Goal: Transaction & Acquisition: Obtain resource

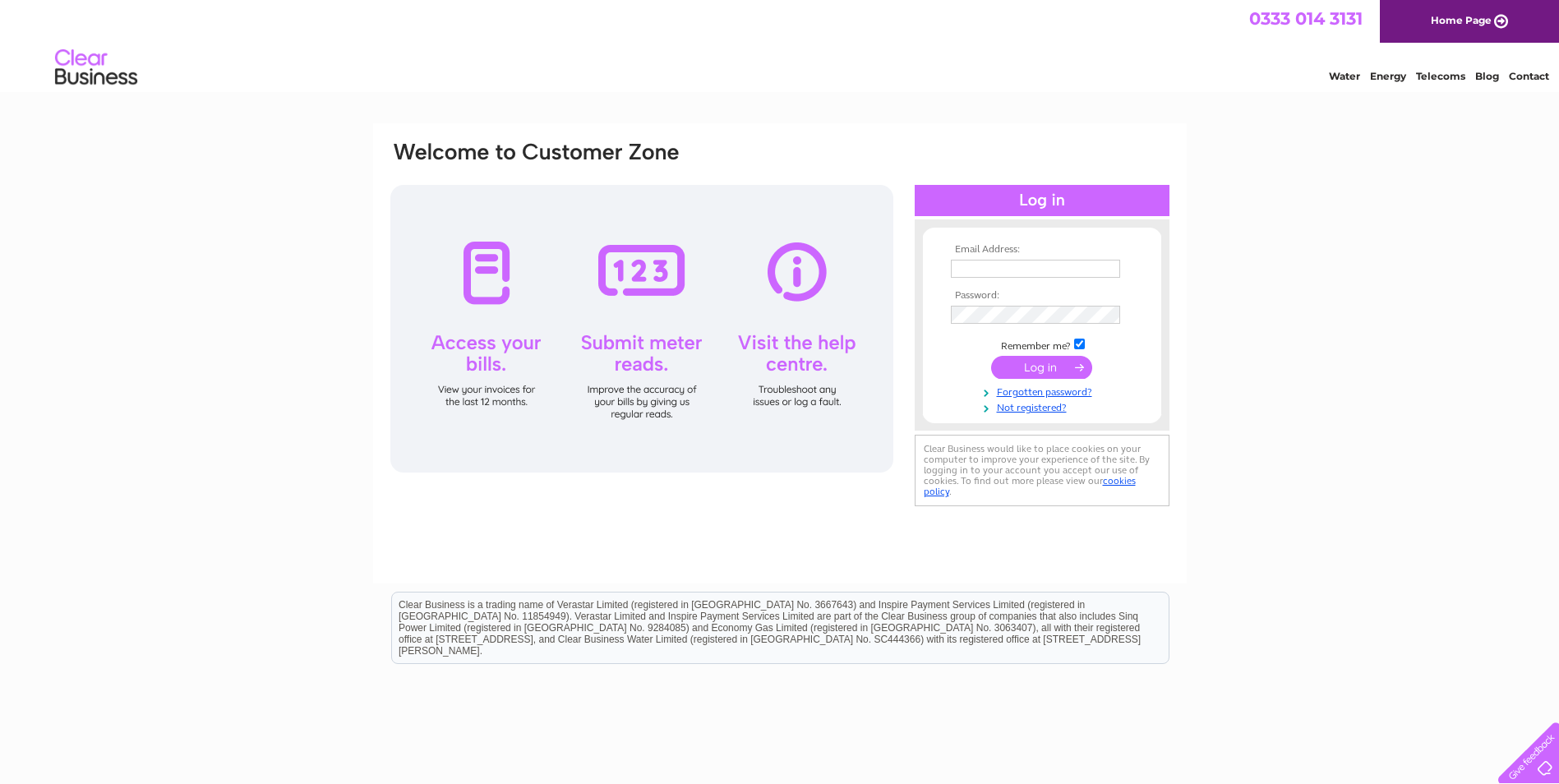
type input "Greg.hall@windowsupplycompany.co.uk"
click at [1027, 368] on input "submit" at bounding box center [1042, 367] width 101 height 23
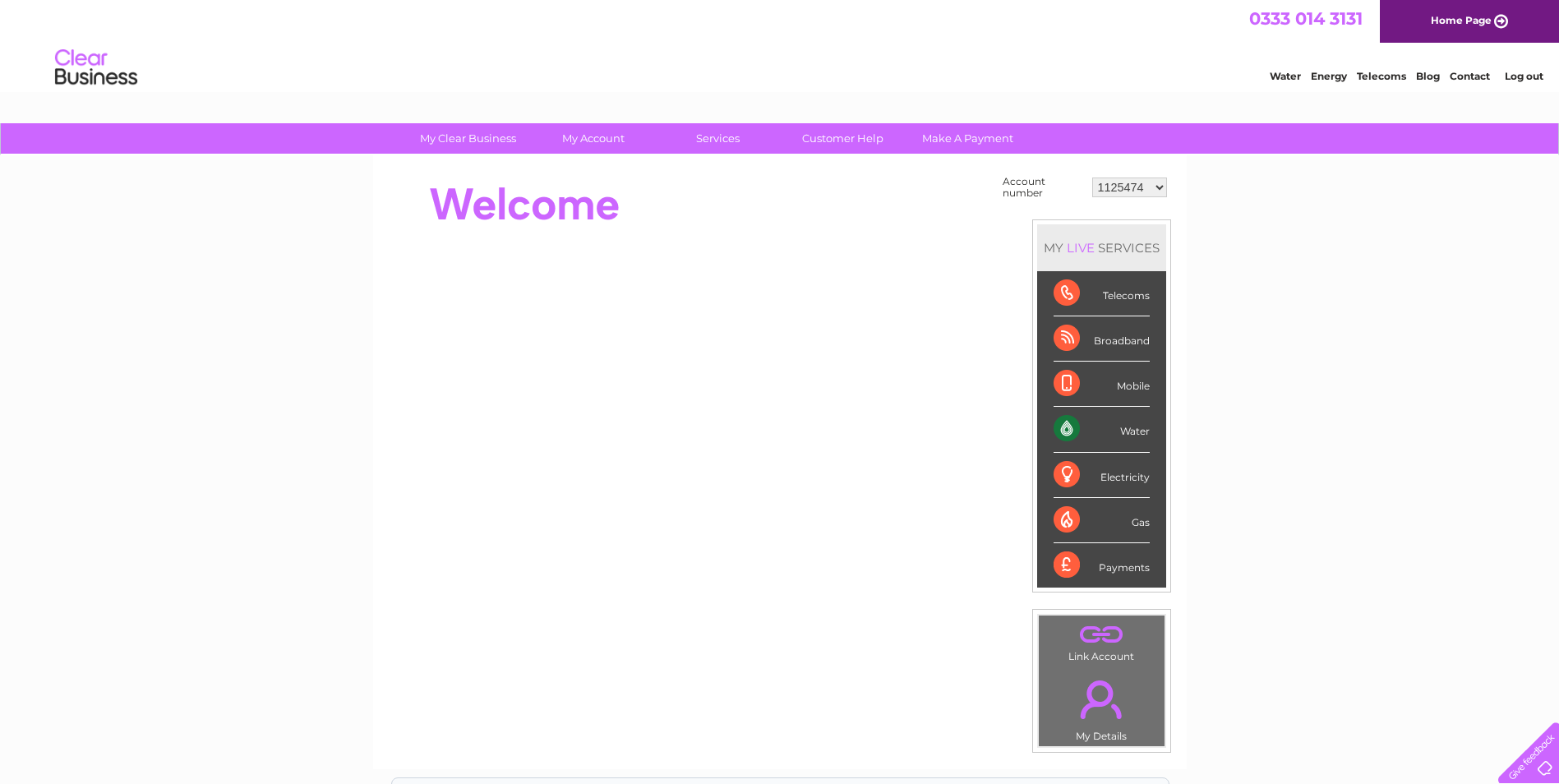
click at [1155, 193] on select "1125474 30314336" at bounding box center [1129, 187] width 75 height 19
click at [1092, 177] on select "1125474 30314336" at bounding box center [1129, 187] width 75 height 19
click at [1135, 421] on div "Water" at bounding box center [1101, 430] width 96 height 45
click at [1135, 429] on div "Water" at bounding box center [1101, 430] width 96 height 45
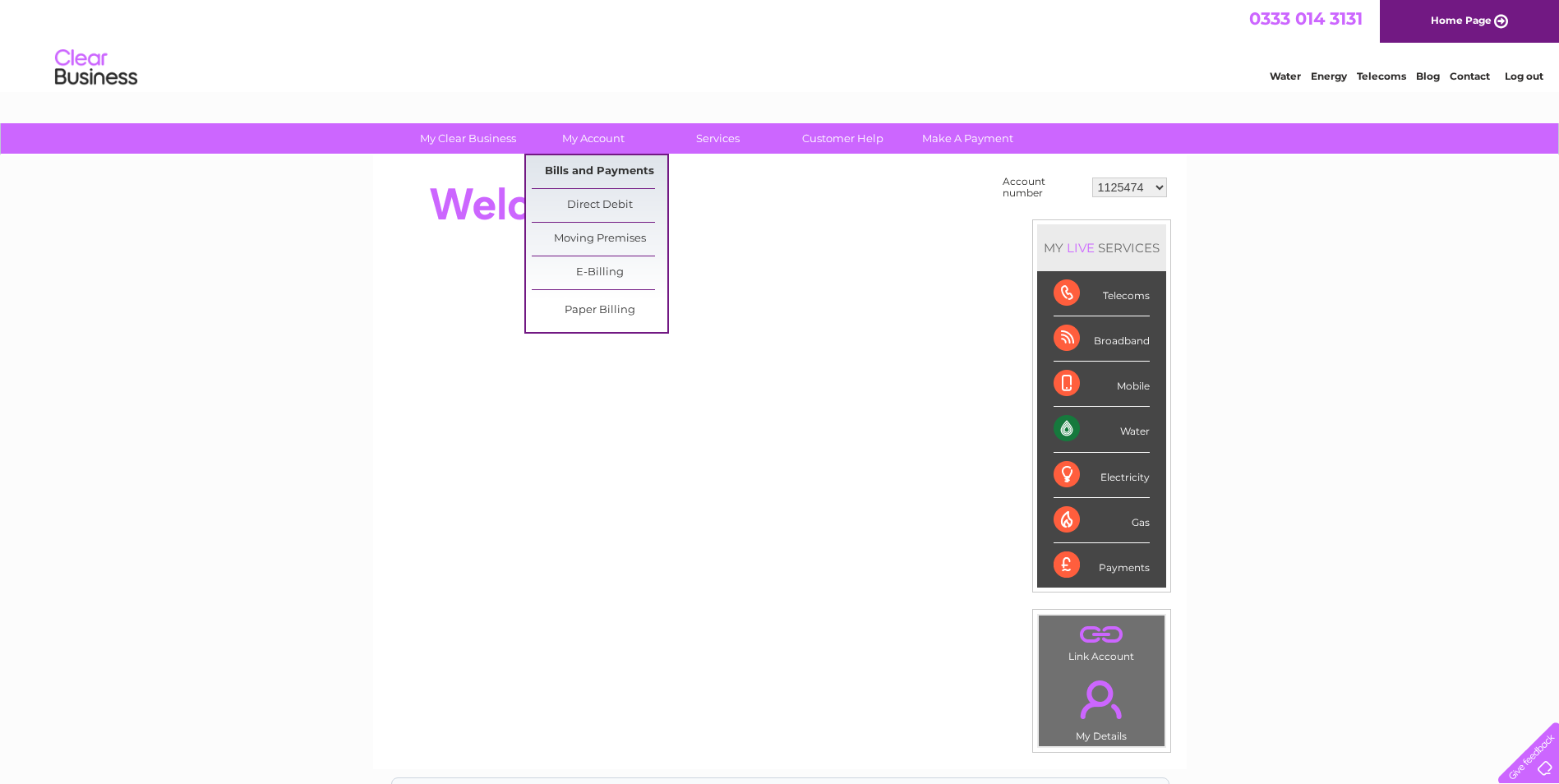
click at [621, 162] on link "Bills and Payments" at bounding box center [599, 172] width 135 height 33
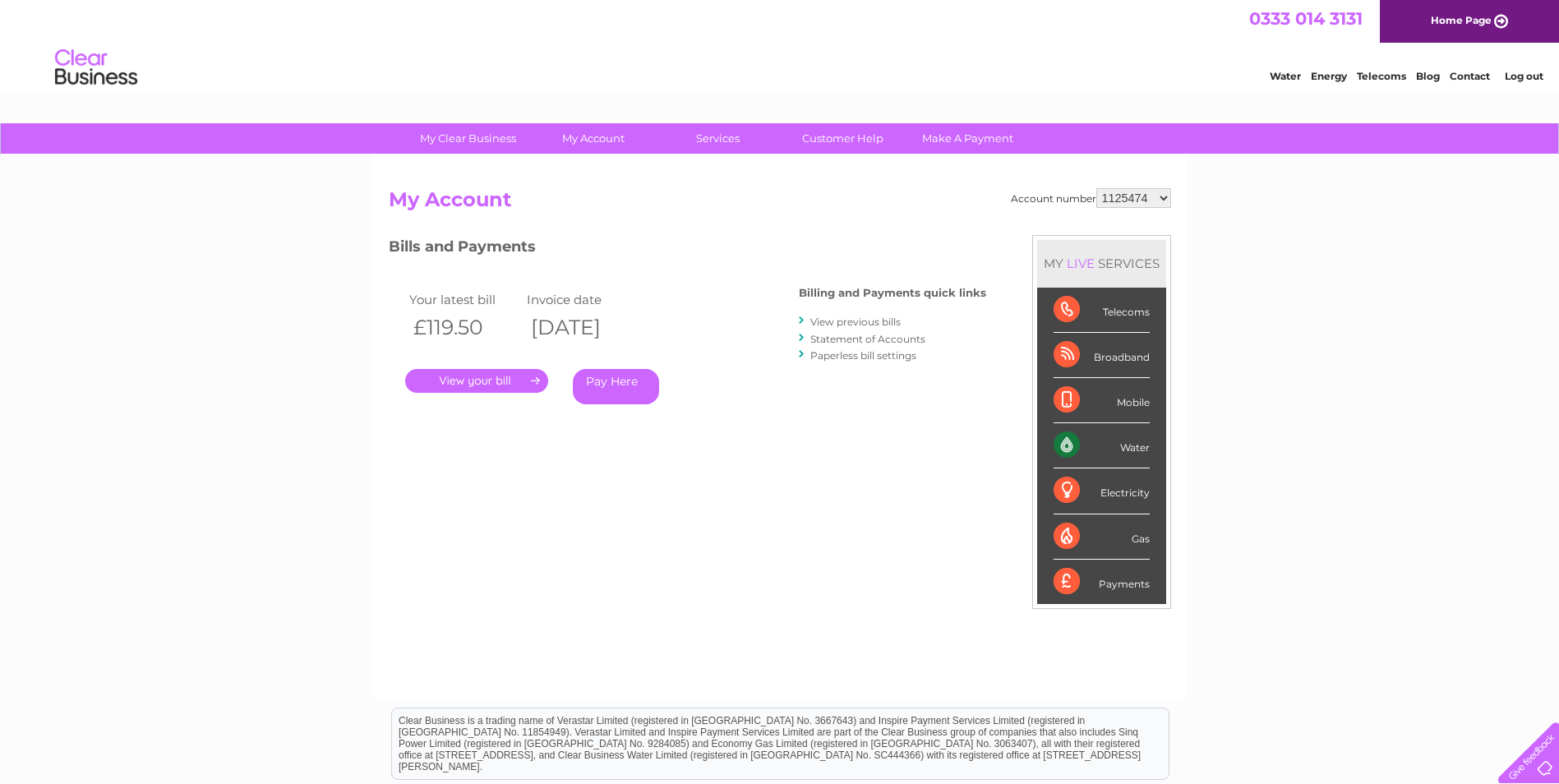
click at [480, 376] on link "." at bounding box center [477, 381] width 143 height 24
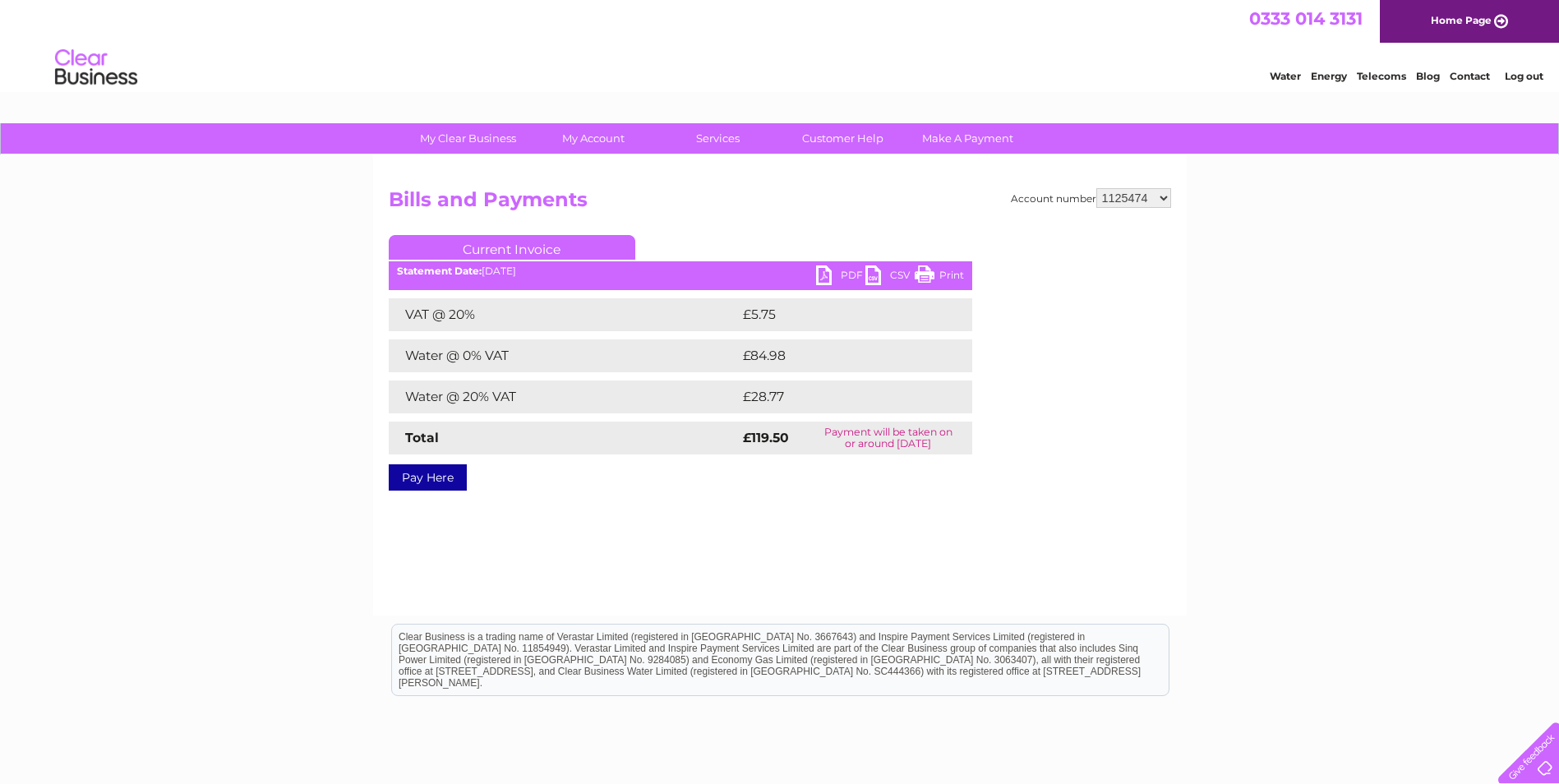
click at [842, 270] on link "PDF" at bounding box center [840, 278] width 50 height 24
click at [1165, 199] on select "1125474 30314336" at bounding box center [1133, 198] width 75 height 19
select select "30314336"
click at [1096, 188] on select "1125474 30314336" at bounding box center [1133, 198] width 75 height 19
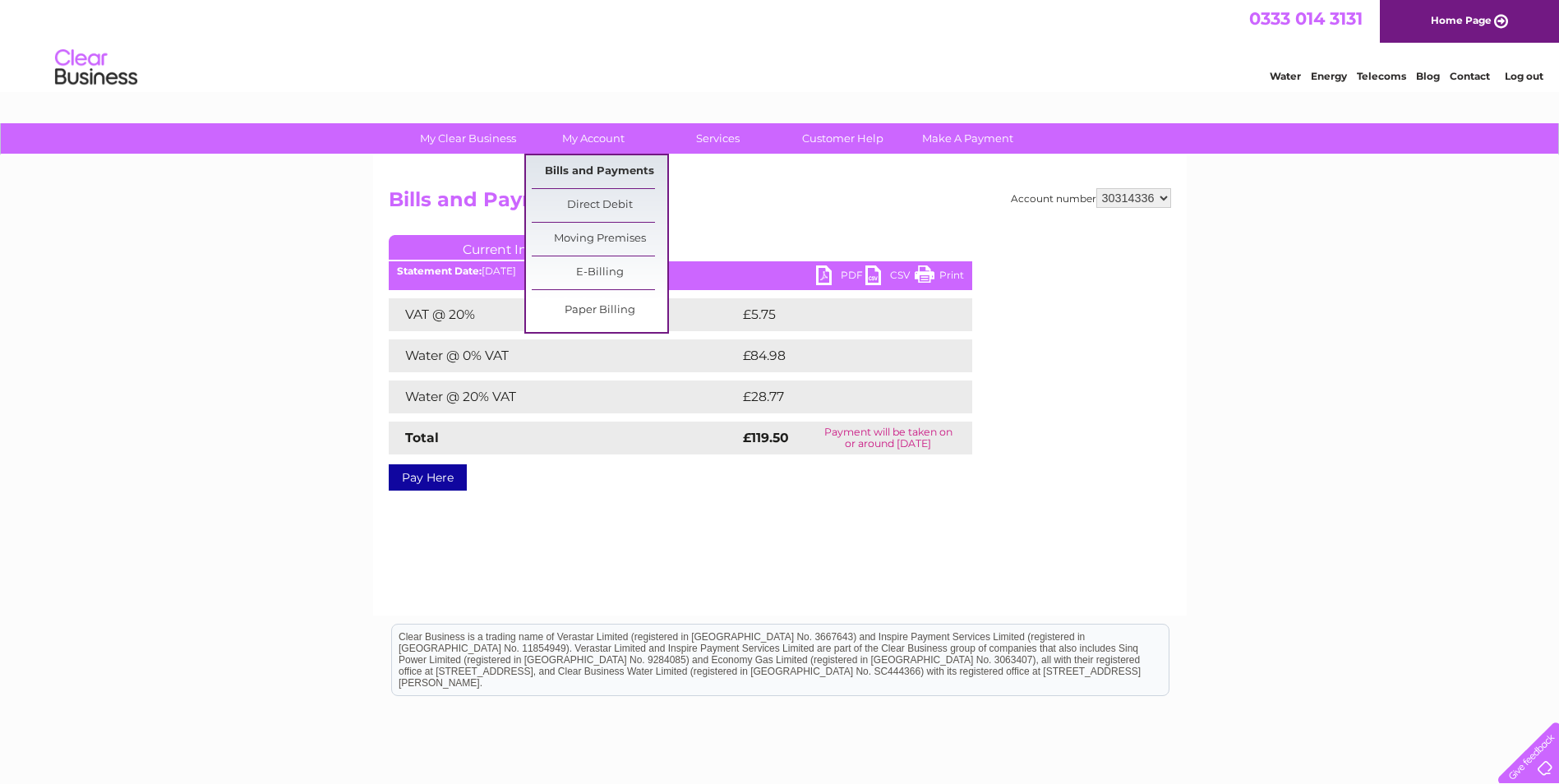
click at [581, 171] on link "Bills and Payments" at bounding box center [599, 172] width 135 height 33
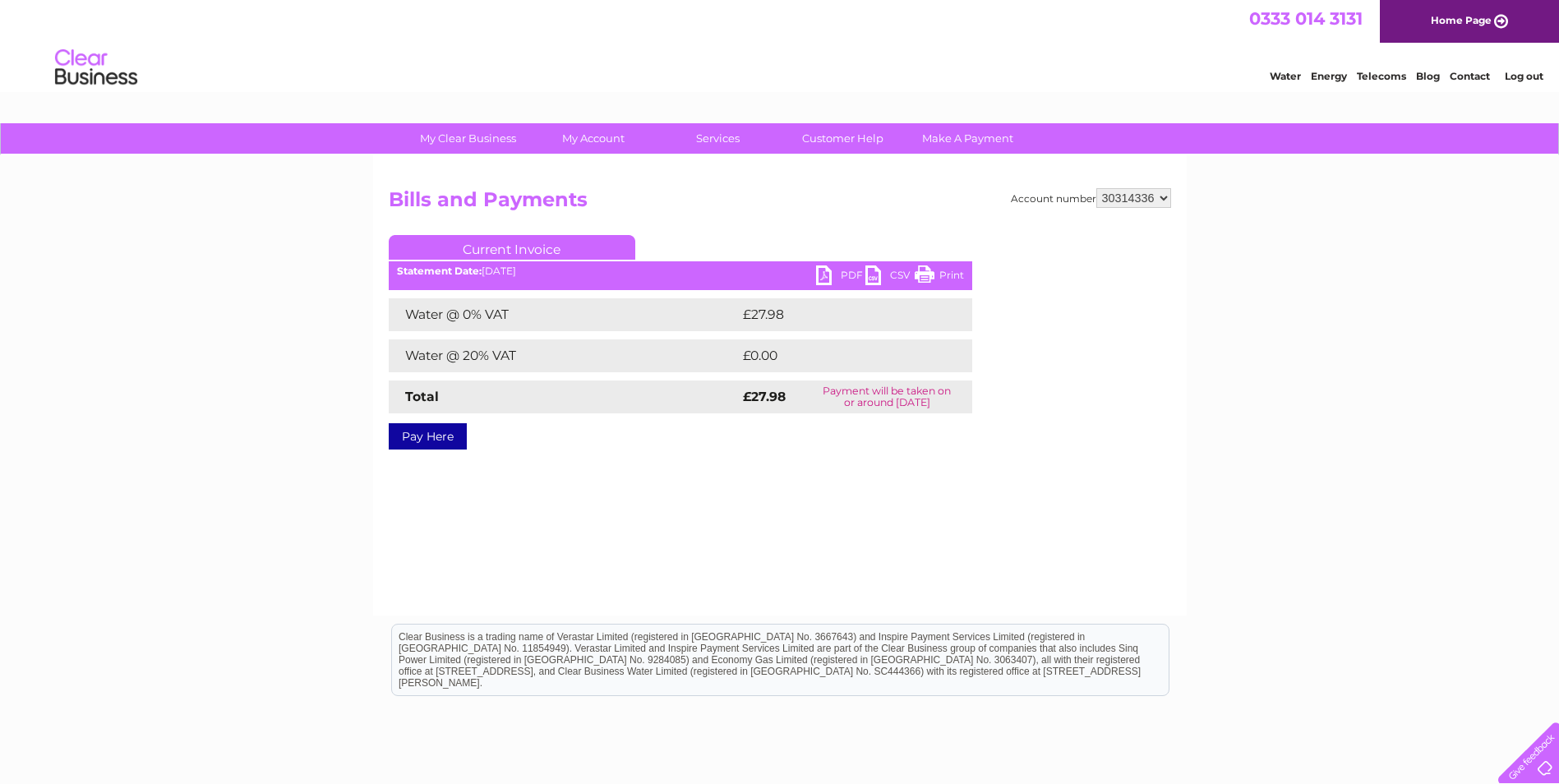
click at [848, 278] on link "PDF" at bounding box center [840, 278] width 50 height 24
